Goal: Task Accomplishment & Management: Use online tool/utility

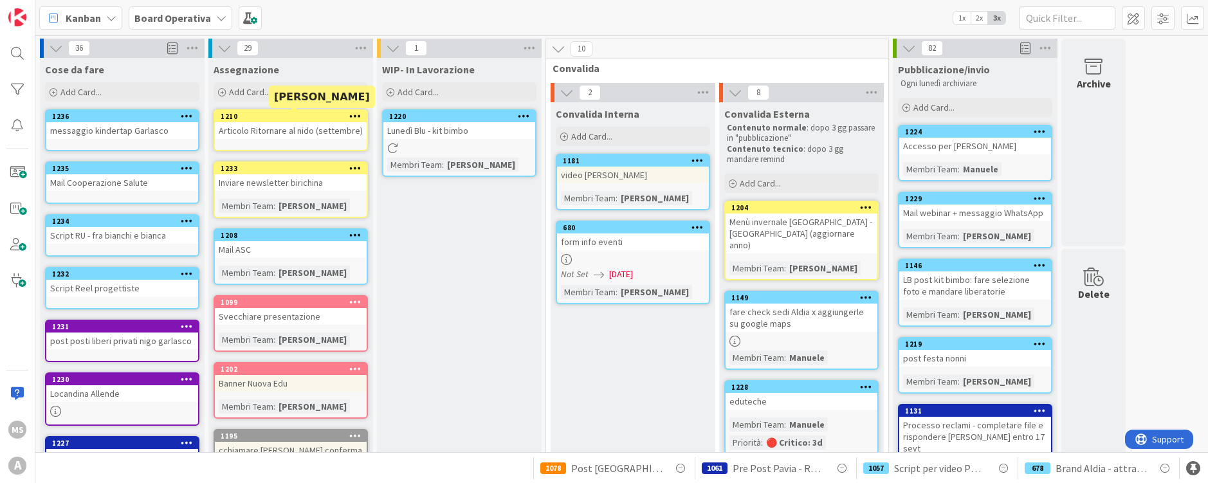
click at [293, 118] on div "1210" at bounding box center [294, 116] width 146 height 9
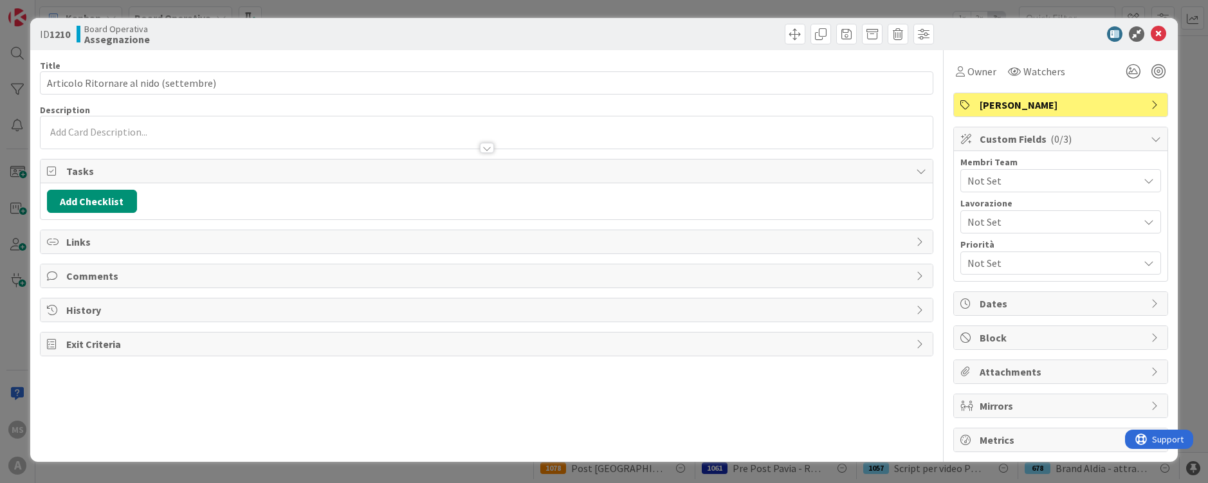
click at [1025, 183] on span "Not Set" at bounding box center [1052, 180] width 171 height 15
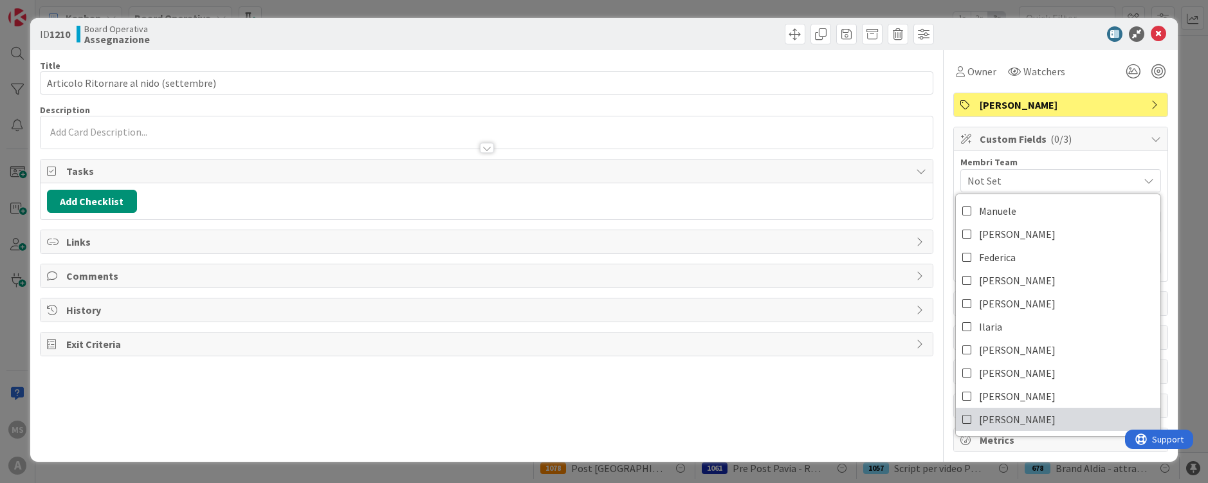
click at [1025, 422] on link "Elisa B." at bounding box center [1058, 419] width 205 height 23
click at [1157, 38] on icon at bounding box center [1158, 33] width 15 height 15
